Goal: Task Accomplishment & Management: Manage account settings

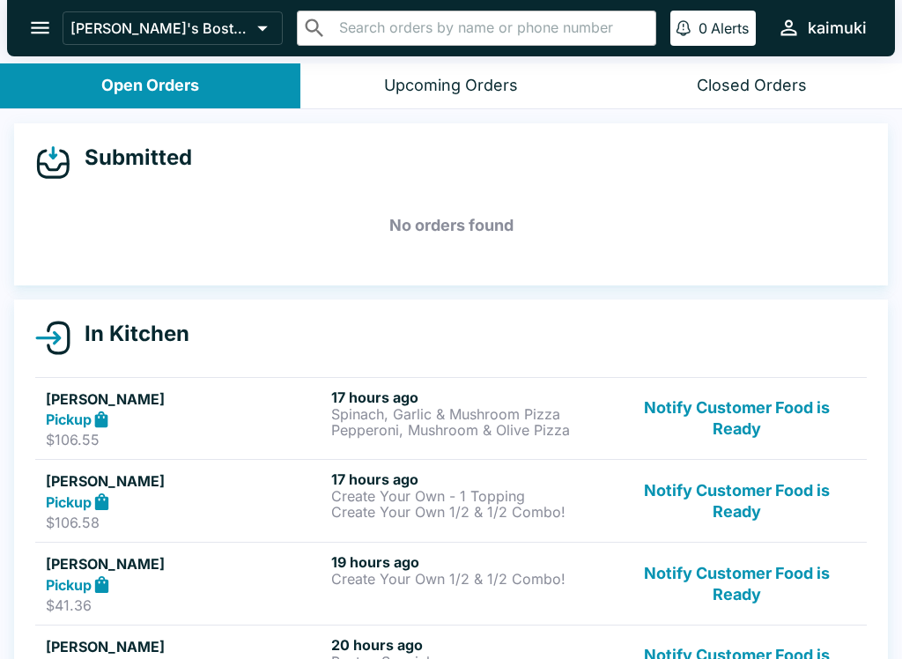
click at [804, 421] on button "Notify Customer Food is Ready" at bounding box center [736, 418] width 239 height 61
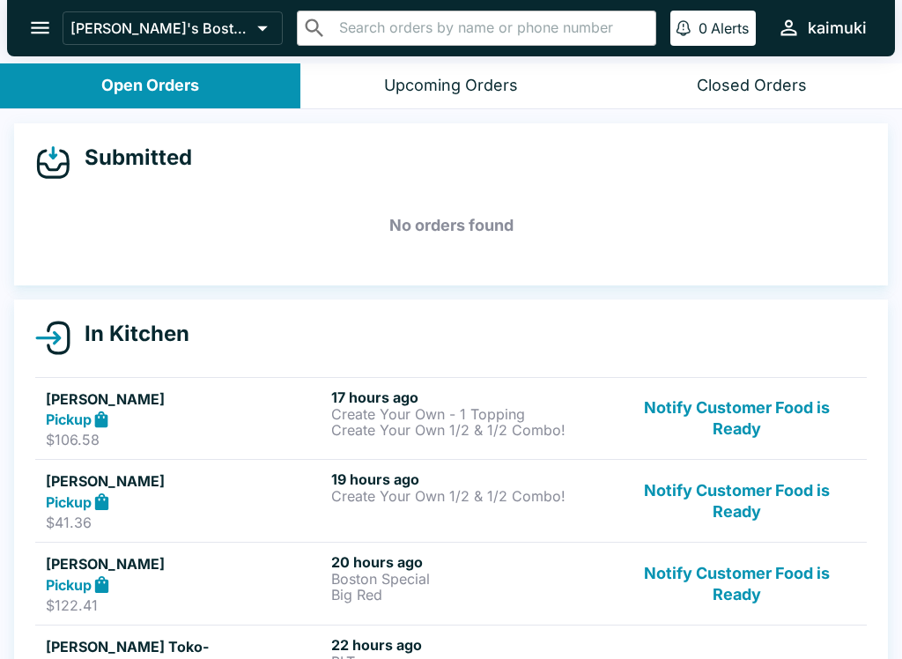
click at [806, 445] on button "Notify Customer Food is Ready" at bounding box center [736, 418] width 239 height 61
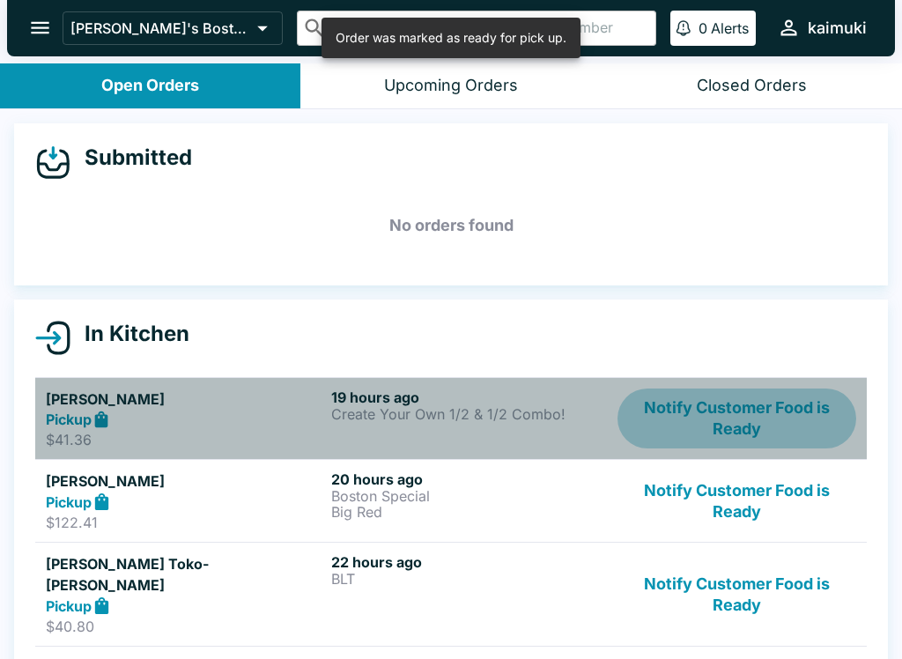
click at [798, 434] on button "Notify Customer Food is Ready" at bounding box center [736, 418] width 239 height 61
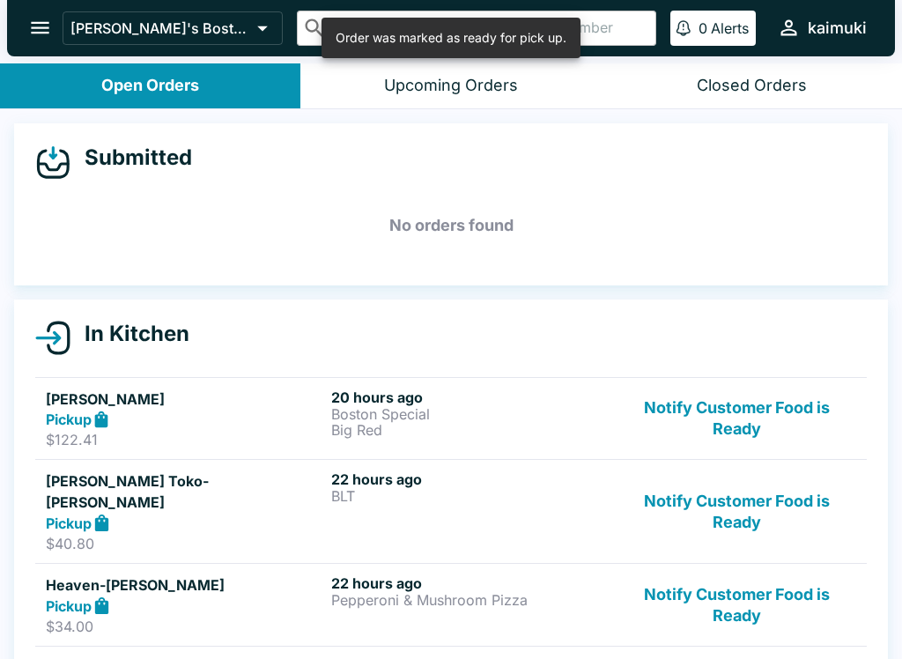
click at [803, 414] on button "Notify Customer Food is Ready" at bounding box center [736, 418] width 239 height 61
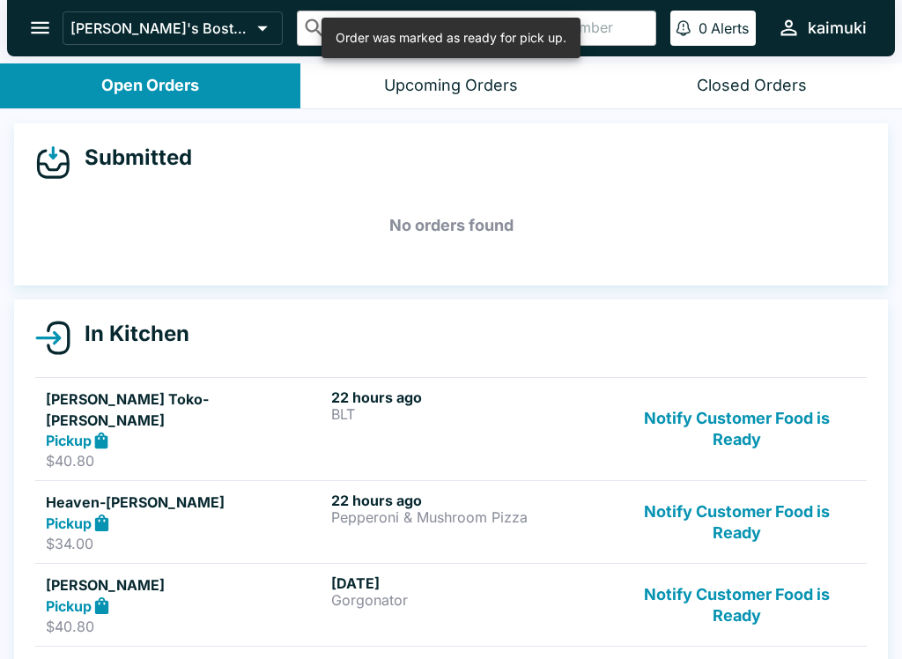
click at [806, 428] on button "Notify Customer Food is Ready" at bounding box center [736, 429] width 239 height 82
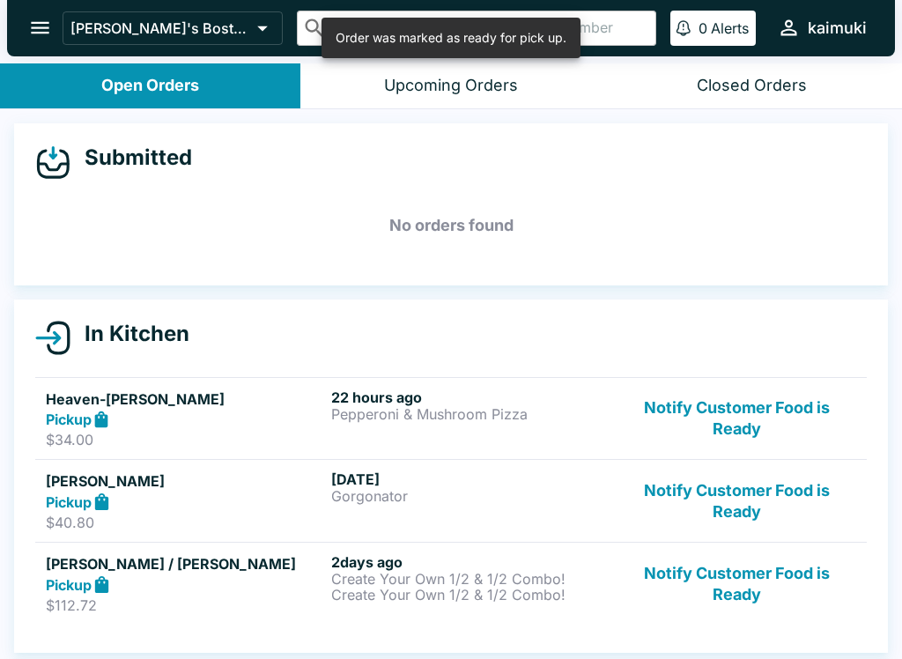
click at [802, 424] on button "Notify Customer Food is Ready" at bounding box center [736, 418] width 239 height 61
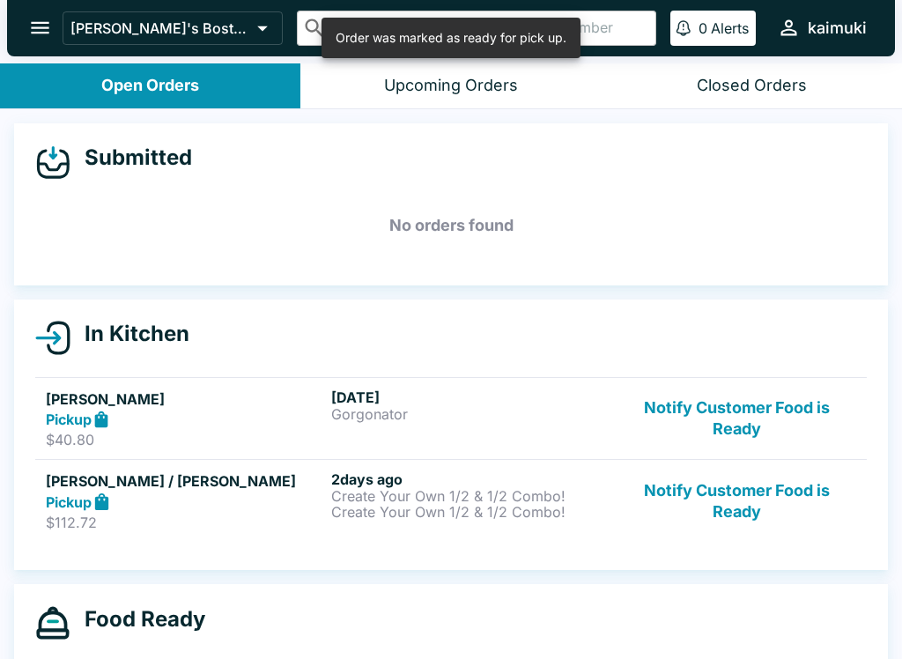
click at [781, 431] on button "Notify Customer Food is Ready" at bounding box center [736, 418] width 239 height 61
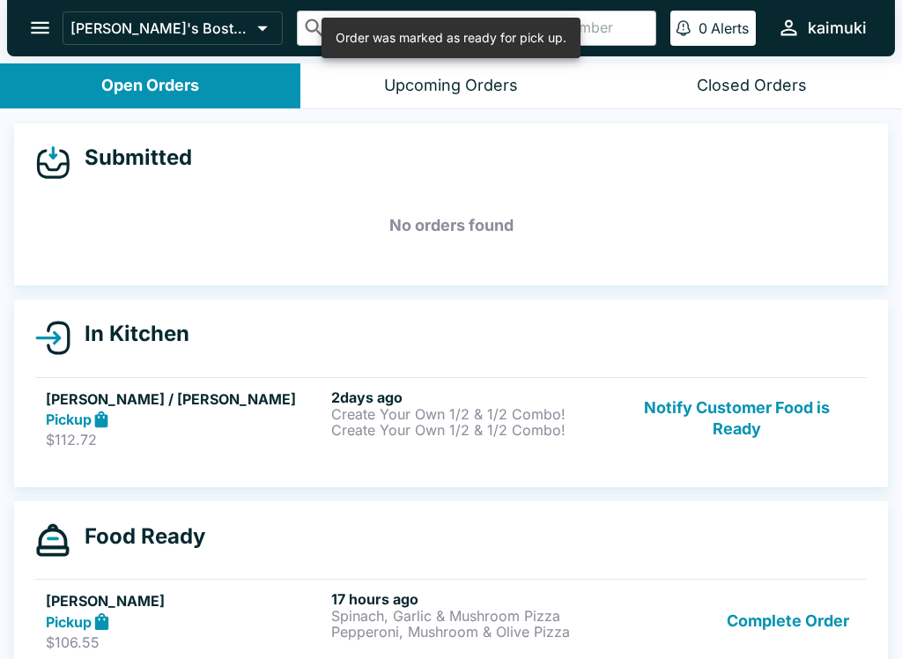
click at [787, 434] on button "Notify Customer Food is Ready" at bounding box center [736, 418] width 239 height 61
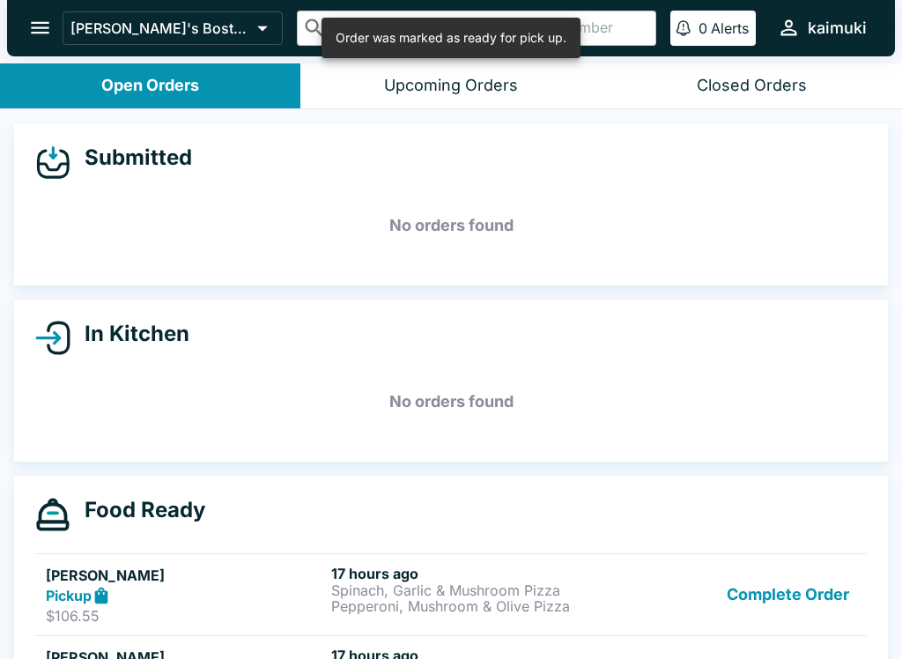
click at [814, 602] on button "Complete Order" at bounding box center [788, 595] width 137 height 61
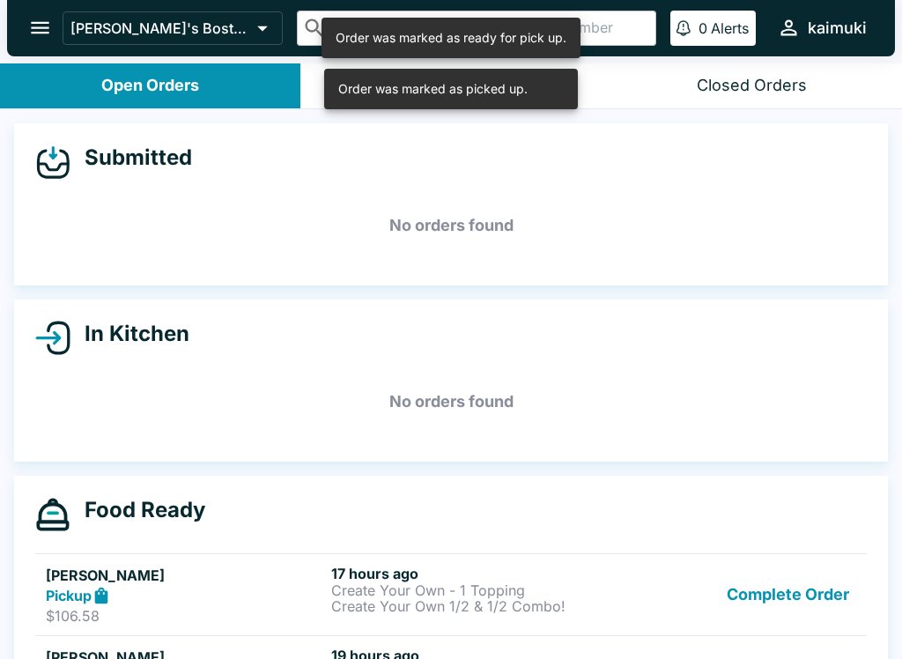
click at [824, 594] on button "Complete Order" at bounding box center [788, 595] width 137 height 61
click at [823, 590] on button "Complete Order" at bounding box center [788, 595] width 137 height 61
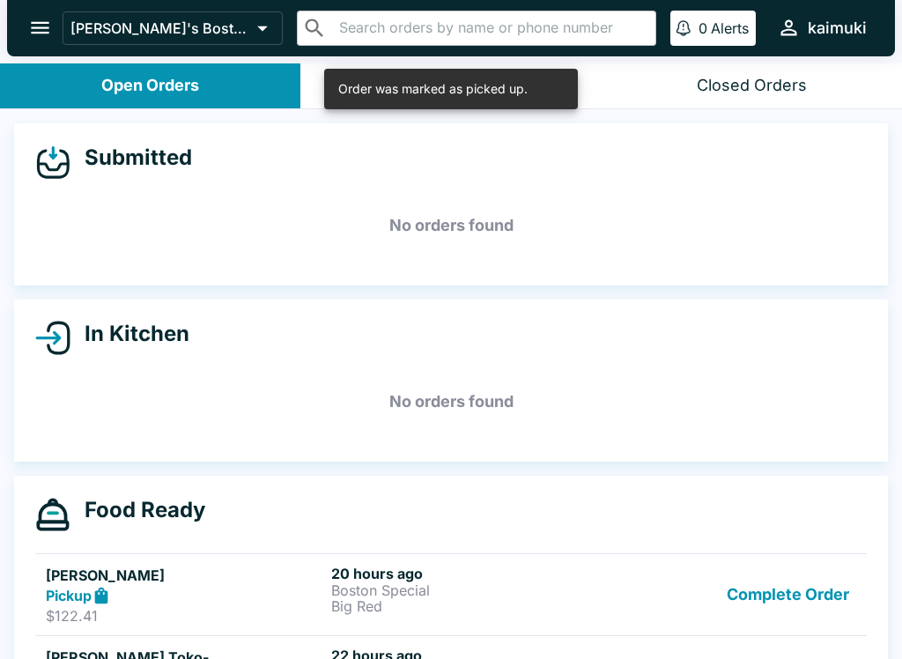
click at [811, 597] on button "Complete Order" at bounding box center [788, 595] width 137 height 61
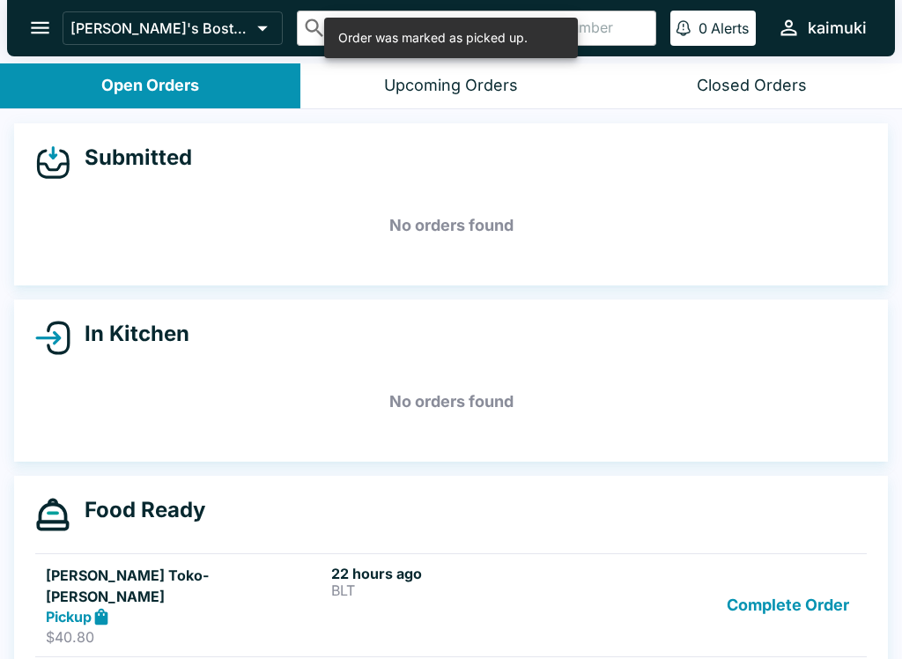
click at [820, 608] on button "Complete Order" at bounding box center [788, 606] width 137 height 82
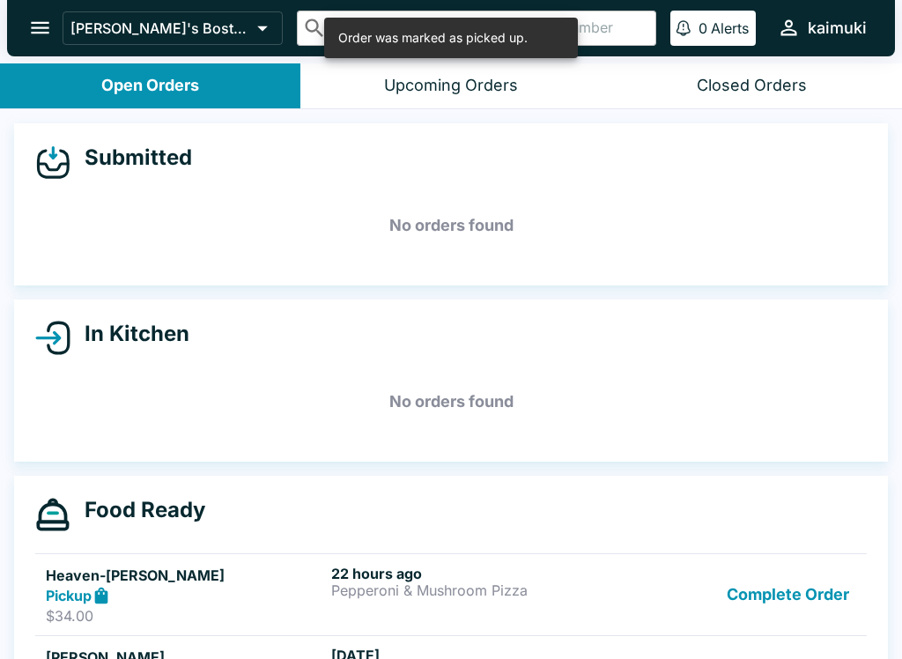
click at [836, 590] on button "Complete Order" at bounding box center [788, 595] width 137 height 61
click at [830, 594] on button "Complete Order" at bounding box center [788, 595] width 137 height 61
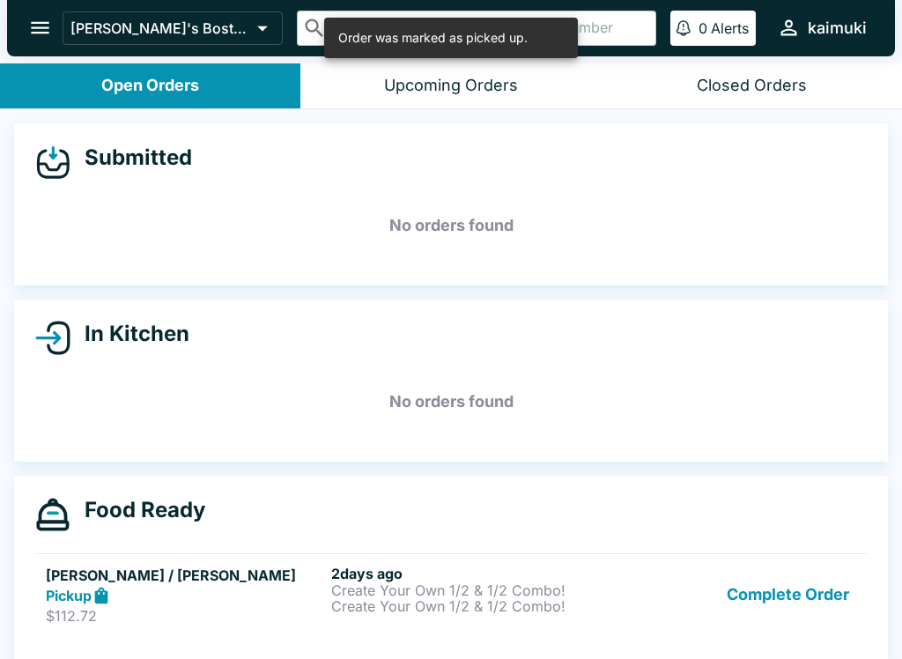
click at [818, 597] on button "Complete Order" at bounding box center [788, 595] width 137 height 61
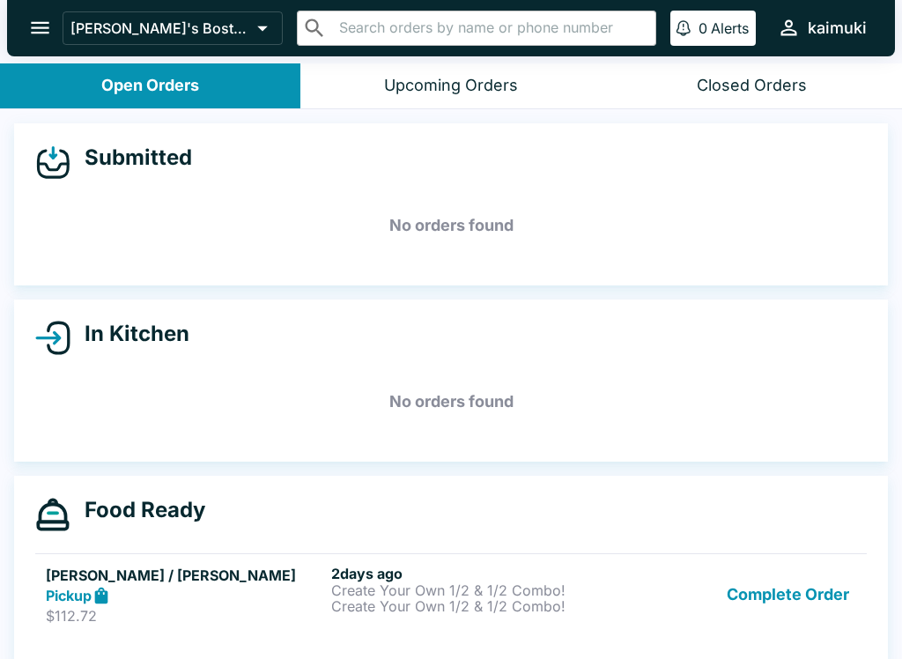
click at [819, 607] on button "Complete Order" at bounding box center [788, 595] width 137 height 61
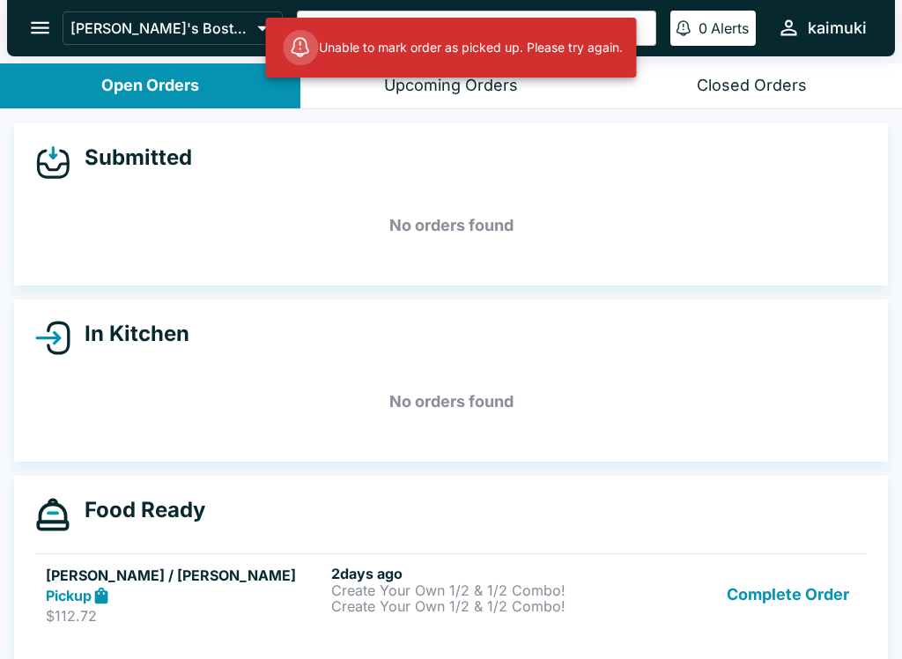
click at [812, 602] on button "Complete Order" at bounding box center [788, 595] width 137 height 61
click at [815, 612] on button "Complete Order" at bounding box center [788, 595] width 137 height 61
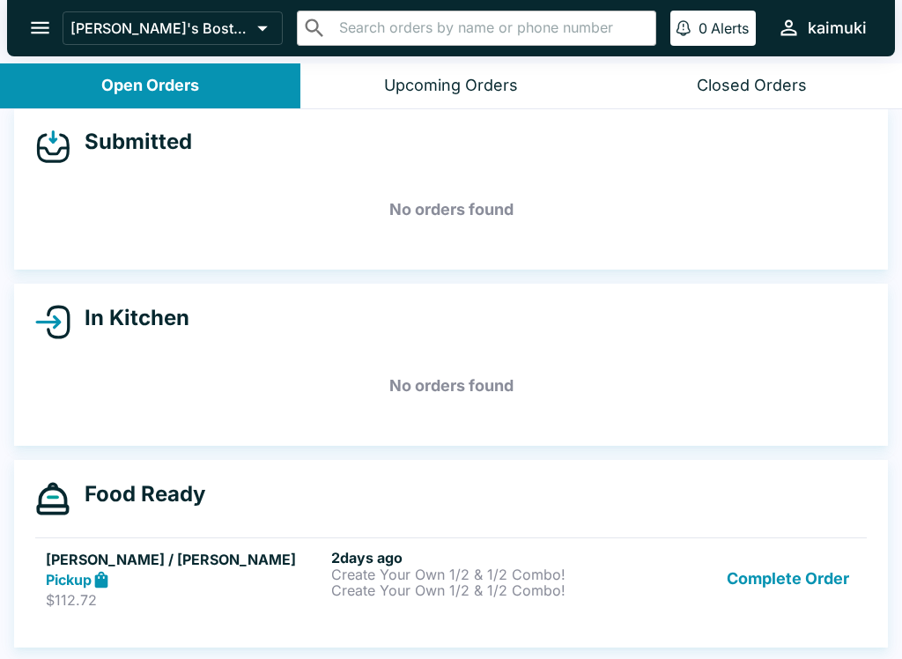
scroll to position [16, 0]
click at [459, 604] on div "[DATE] Create Your Own 1/2 & 1/2 Combo! Create Your Own 1/2 & 1/2 Combo!" at bounding box center [470, 579] width 278 height 61
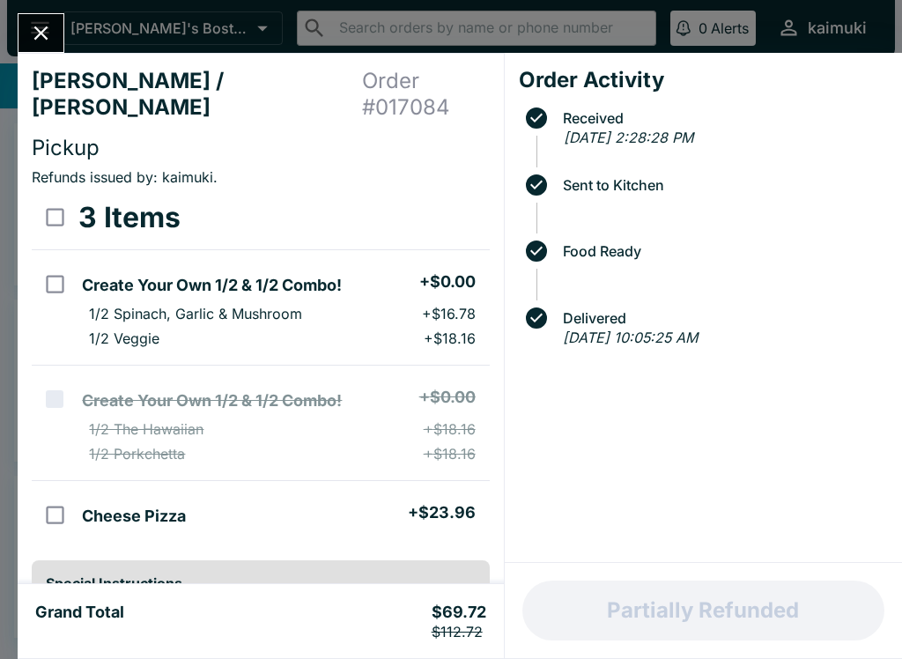
click at [39, 18] on button "Close" at bounding box center [40, 33] width 45 height 38
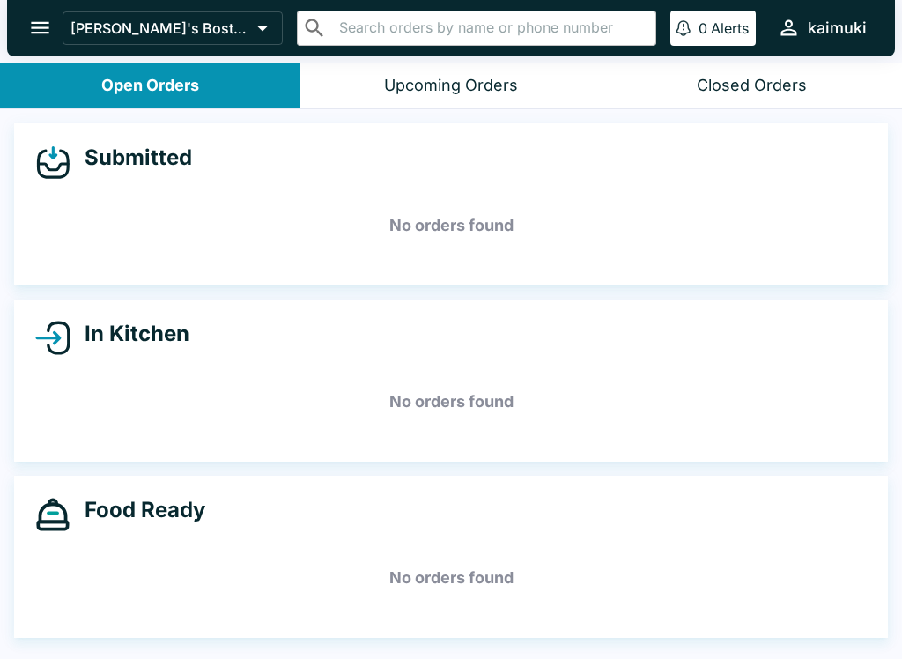
click at [757, 76] on div "Closed Orders" at bounding box center [752, 86] width 110 height 20
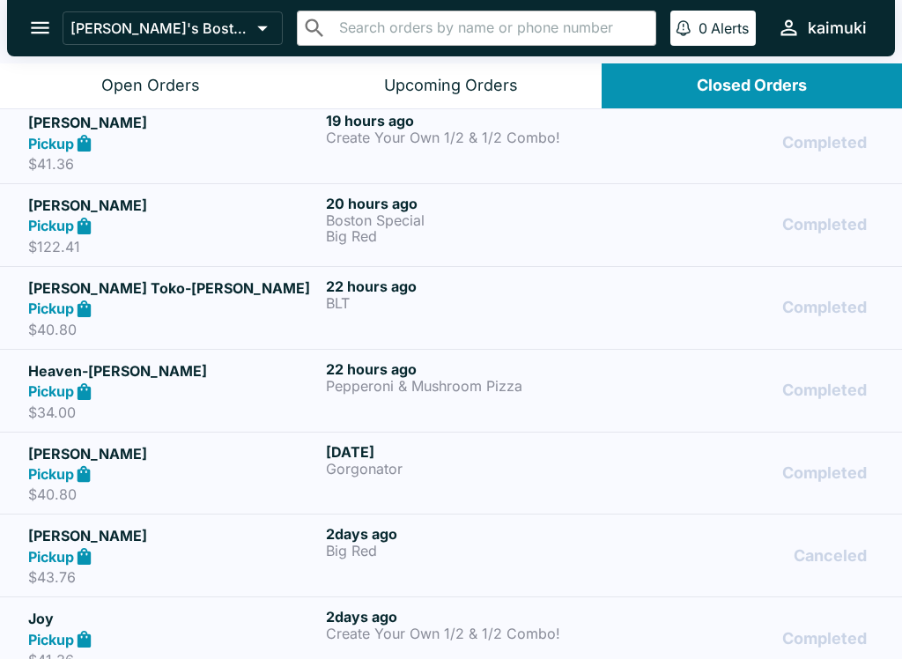
scroll to position [179, 0]
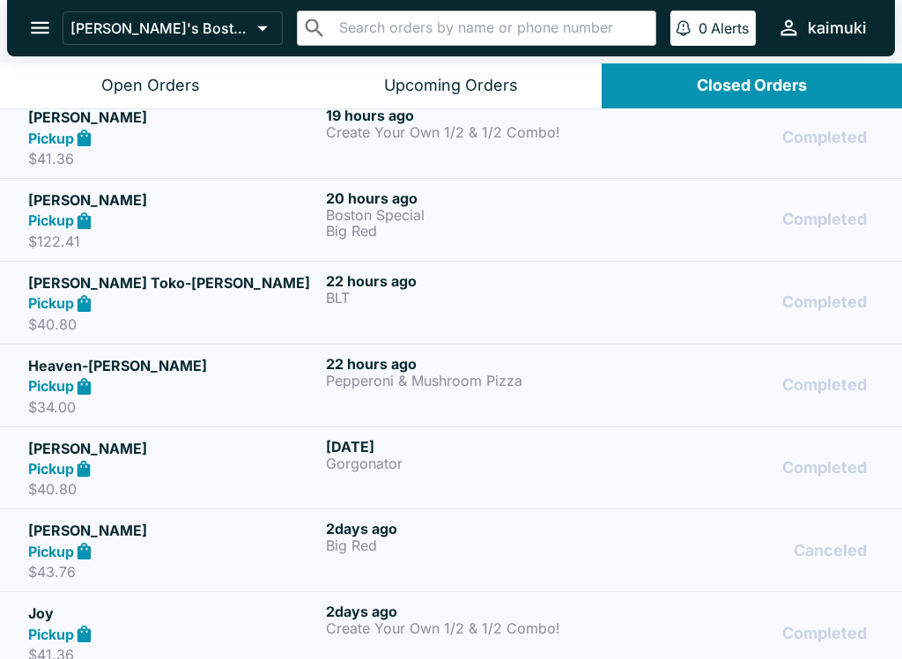
click at [607, 559] on div "[DATE] Big Red" at bounding box center [471, 550] width 291 height 61
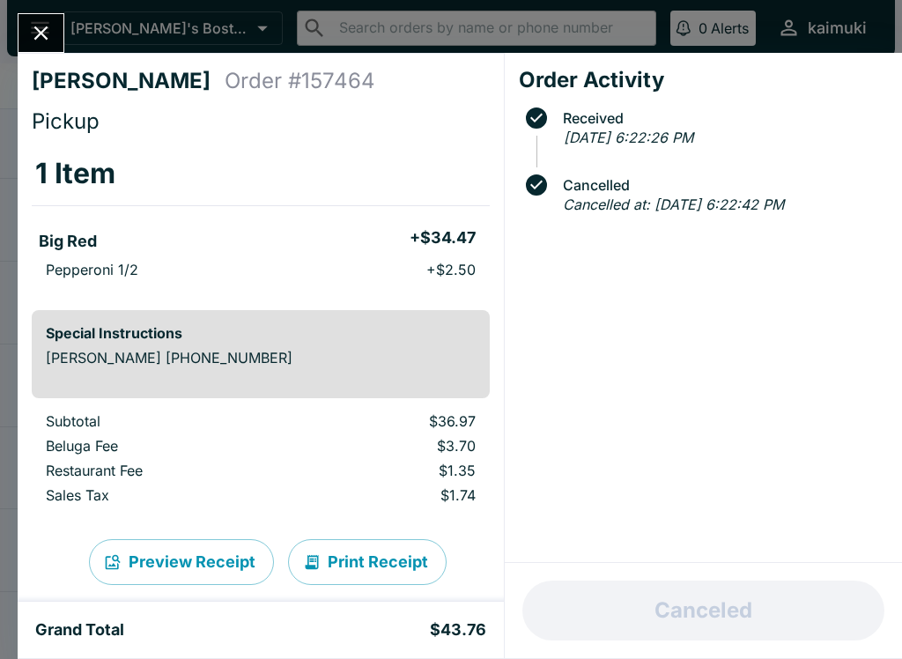
click at [39, 28] on icon "Close" at bounding box center [41, 33] width 24 height 24
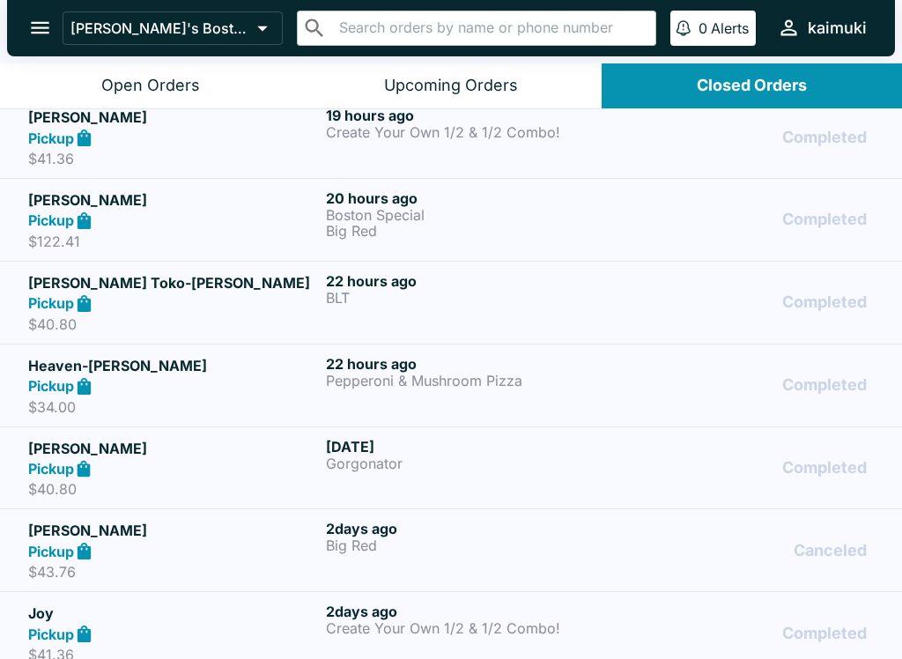
click at [627, 479] on div "Completed" at bounding box center [748, 468] width 249 height 61
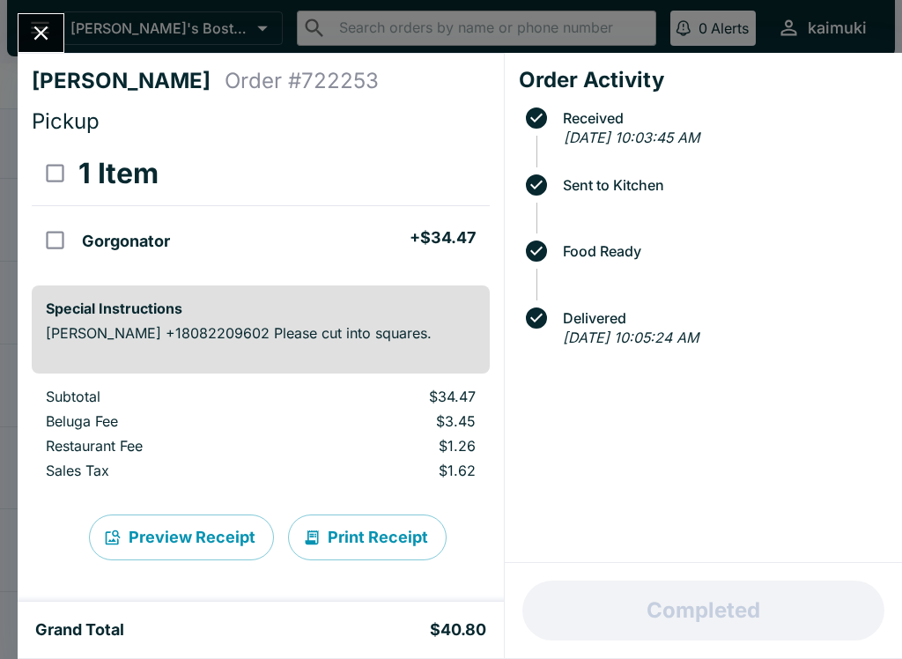
click at [58, 19] on button "Close" at bounding box center [40, 33] width 45 height 38
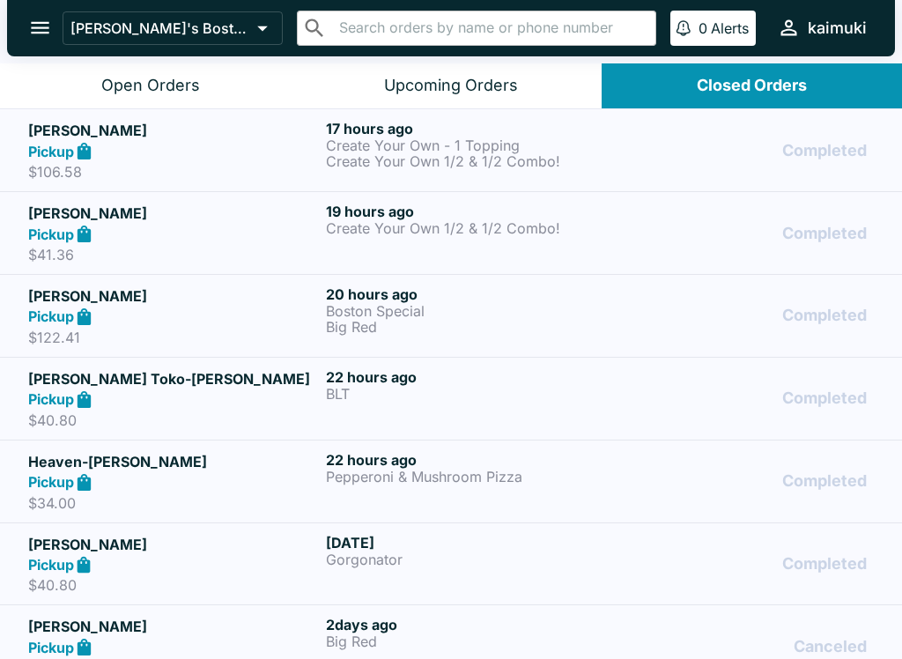
scroll to position [78, 0]
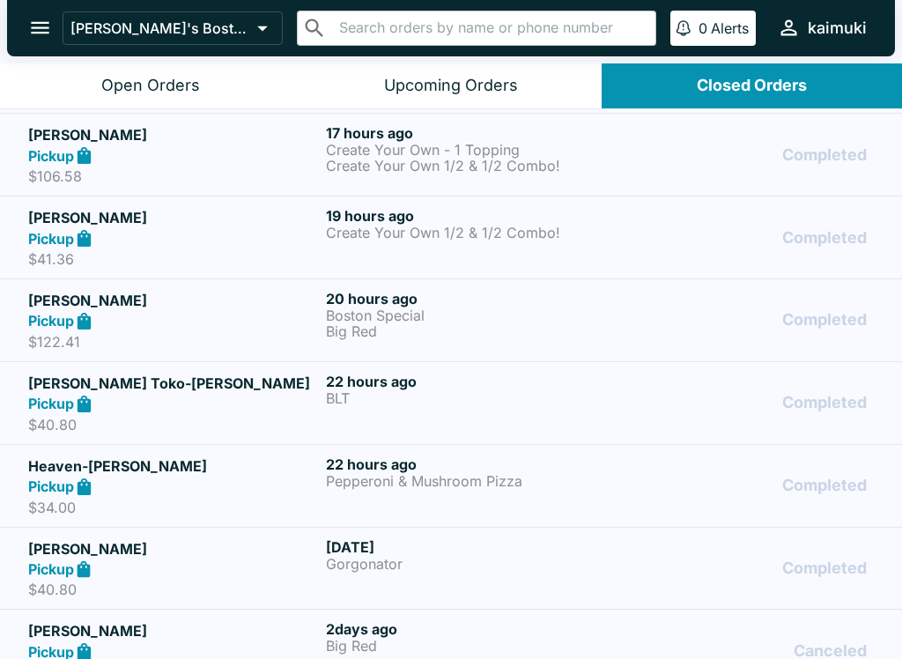
click at [461, 305] on h6 "20 hours ago" at bounding box center [471, 299] width 291 height 18
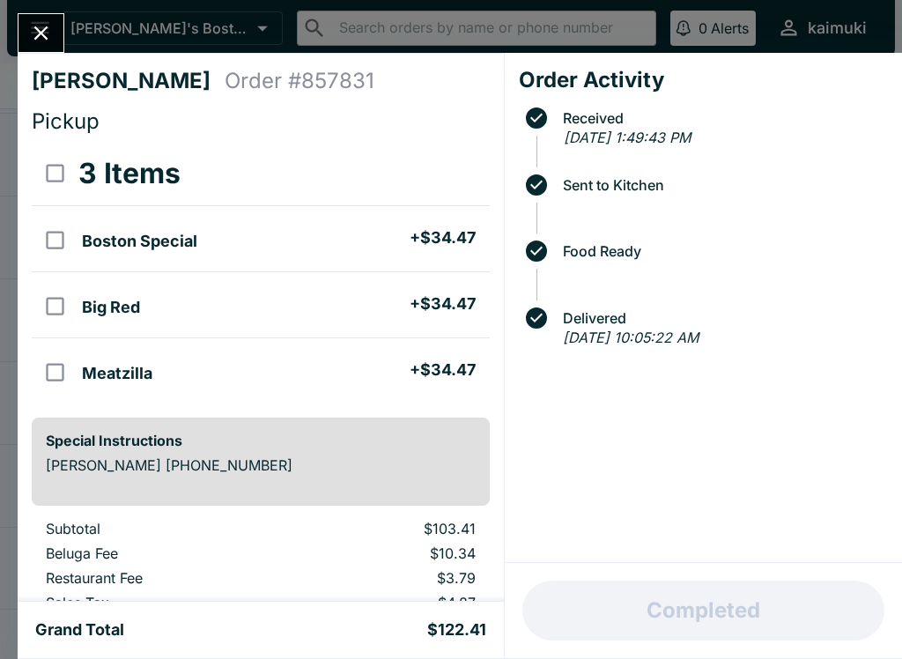
click at [40, 34] on icon "Close" at bounding box center [41, 33] width 14 height 14
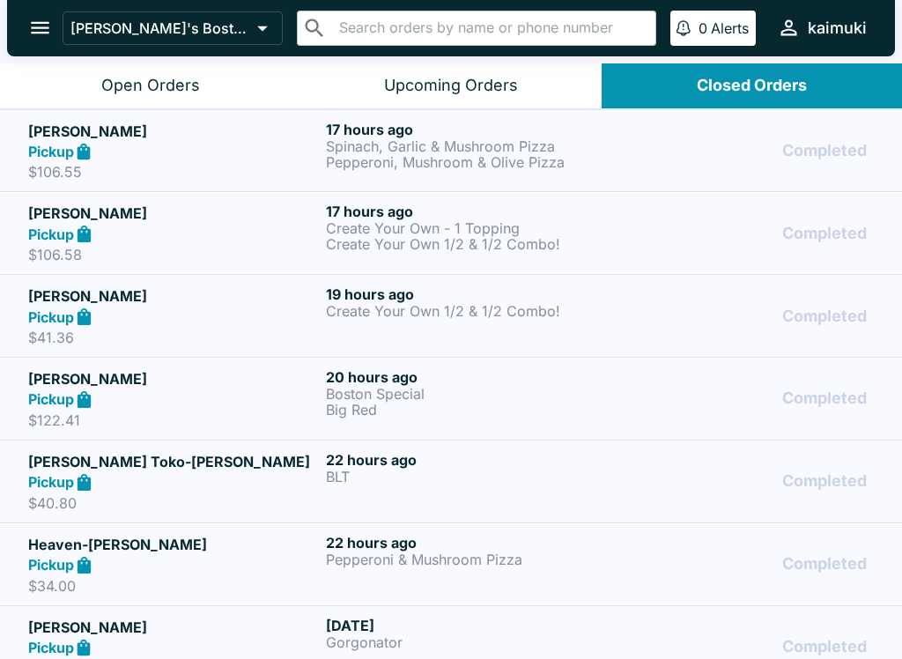
click at [475, 236] on p "Create Your Own 1/2 & 1/2 Combo!" at bounding box center [471, 244] width 291 height 16
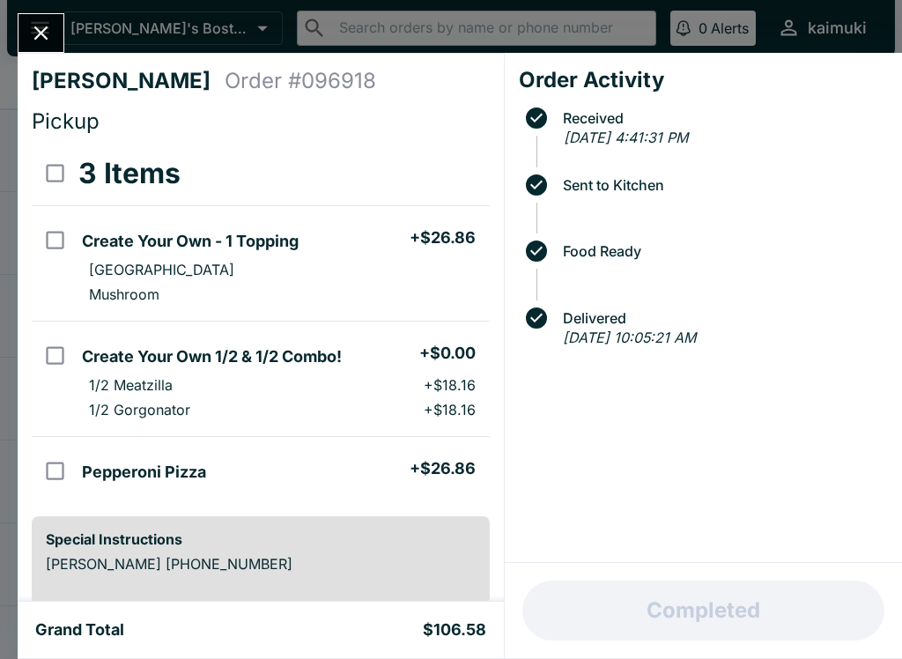
click at [59, 40] on button "Close" at bounding box center [40, 33] width 45 height 38
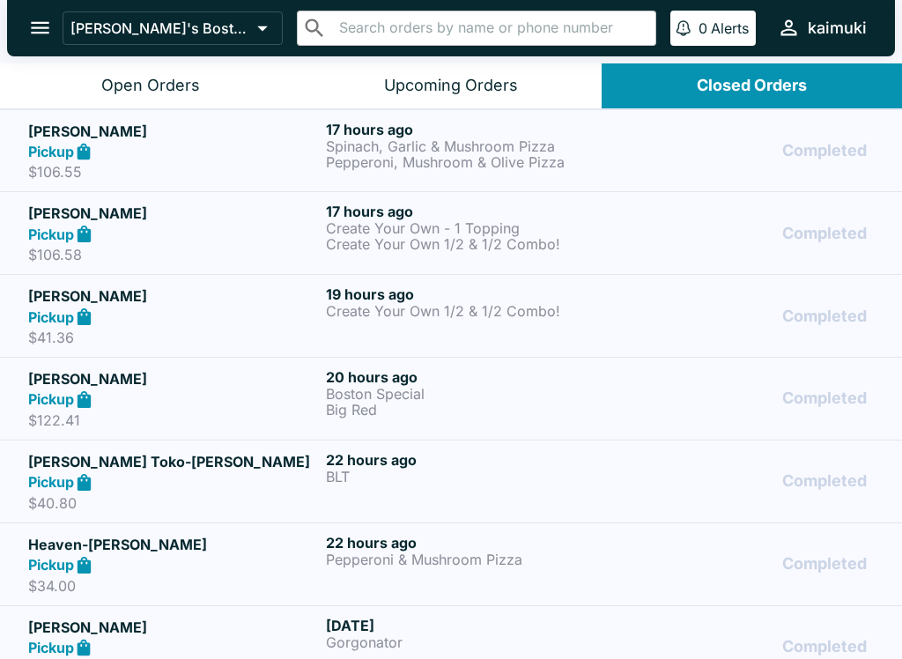
click at [464, 155] on p "Pepperoni, Mushroom & Olive Pizza" at bounding box center [471, 162] width 291 height 16
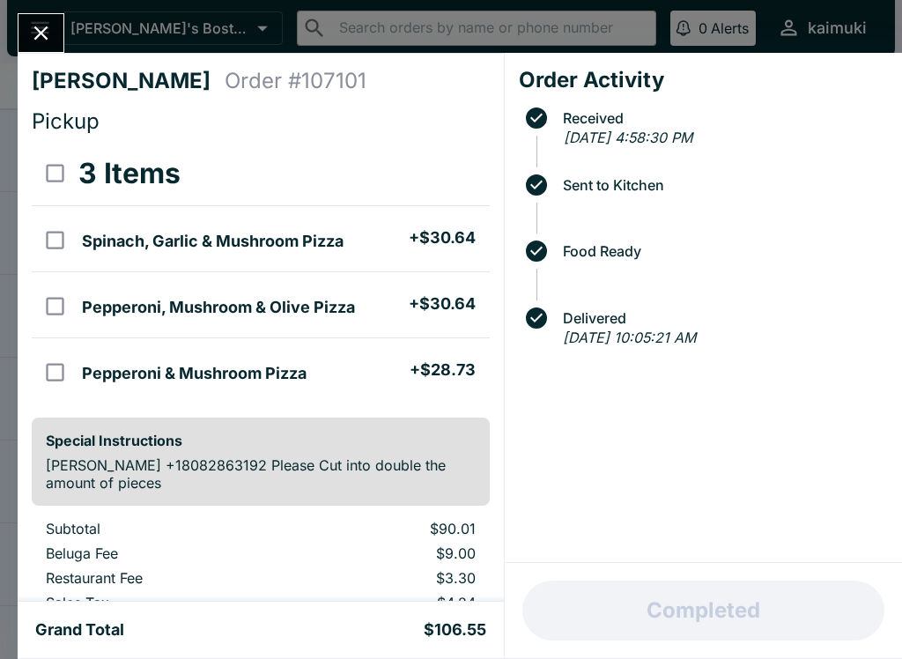
click at [47, 30] on icon "Close" at bounding box center [41, 33] width 24 height 24
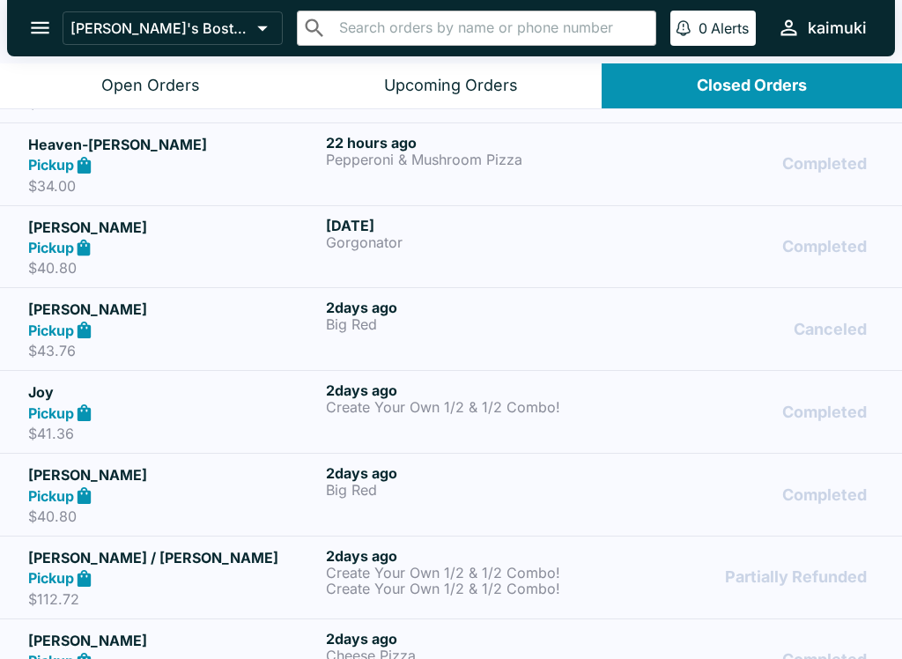
scroll to position [401, 0]
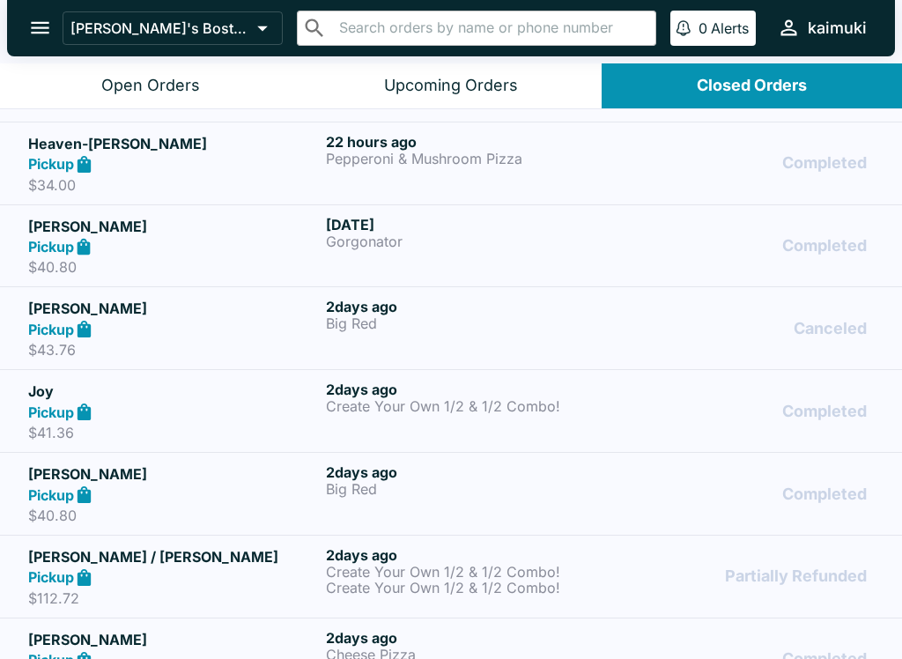
click at [674, 580] on div "Partially Refunded" at bounding box center [748, 576] width 249 height 61
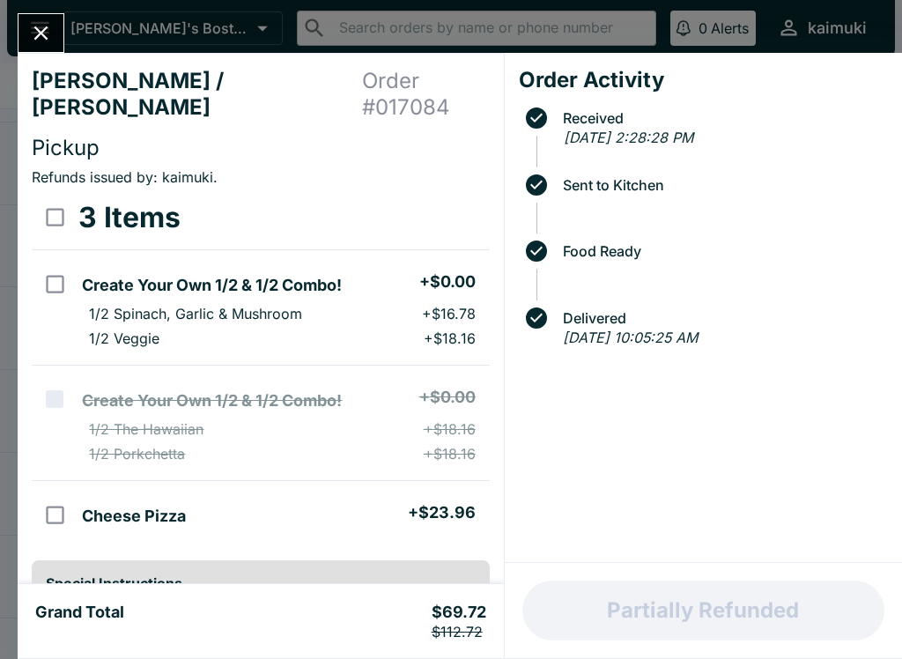
click at [48, 41] on icon "Close" at bounding box center [41, 33] width 24 height 24
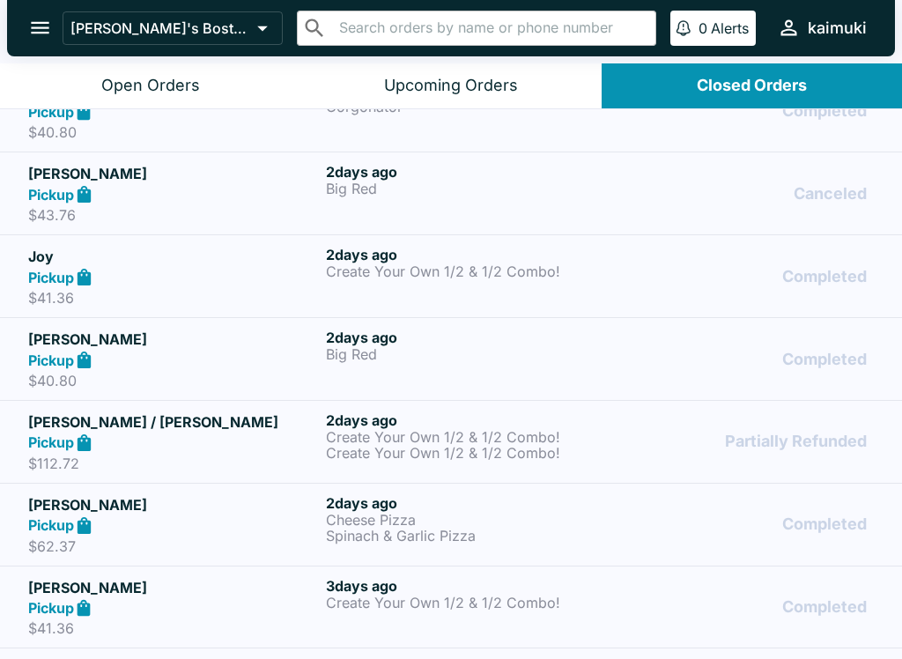
scroll to position [544, 0]
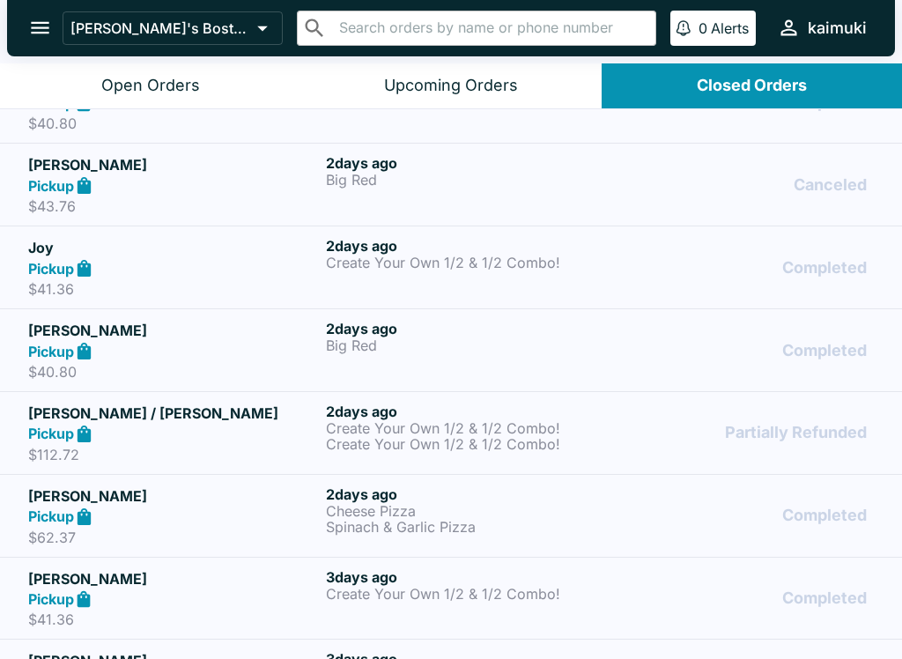
click at [461, 526] on p "Spinach & Garlic Pizza" at bounding box center [471, 527] width 291 height 16
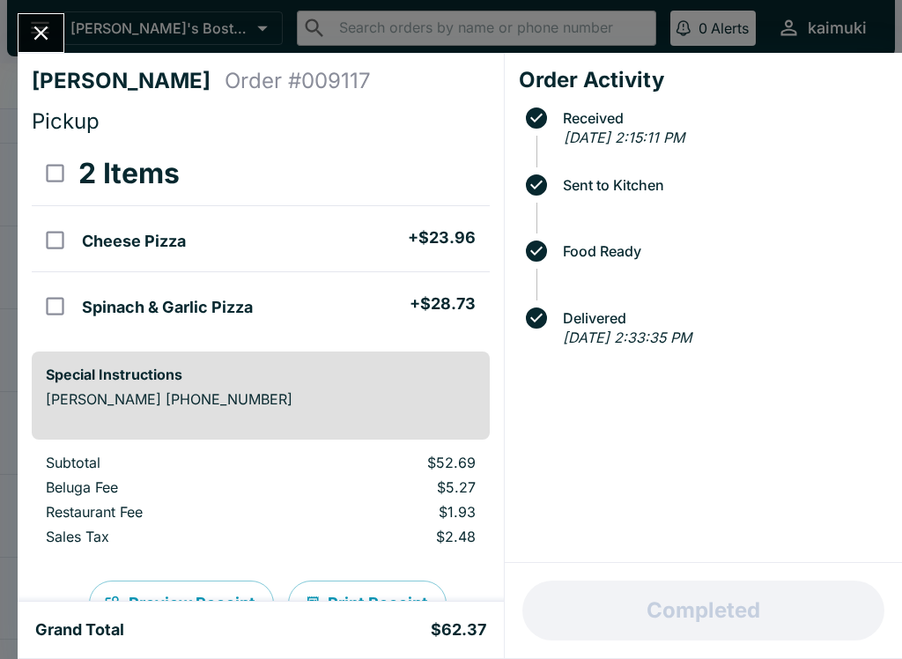
click at [51, 30] on icon "Close" at bounding box center [41, 33] width 24 height 24
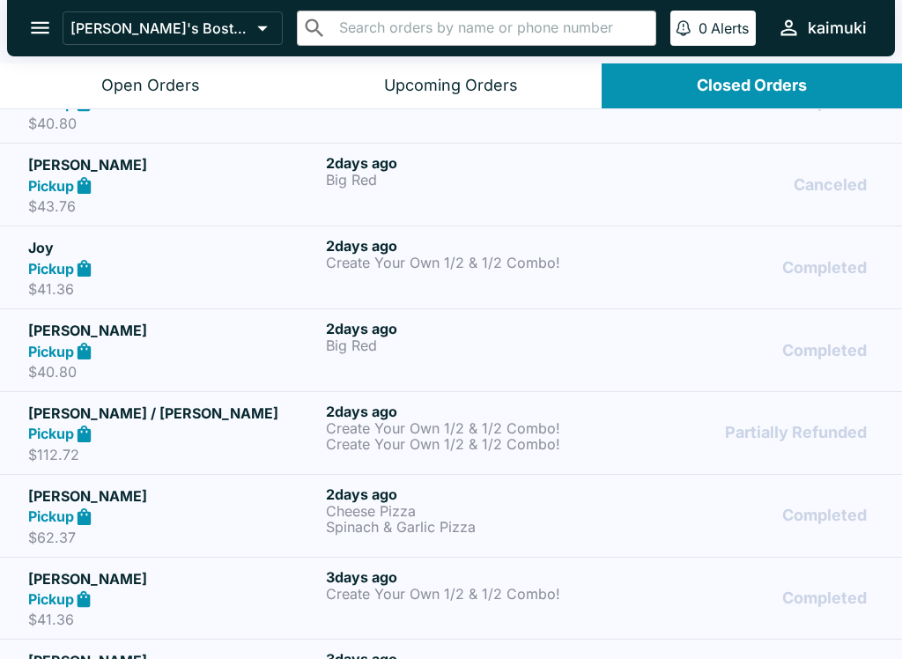
click at [80, 93] on button "Open Orders" at bounding box center [150, 85] width 300 height 45
